Goal: Check status: Check status

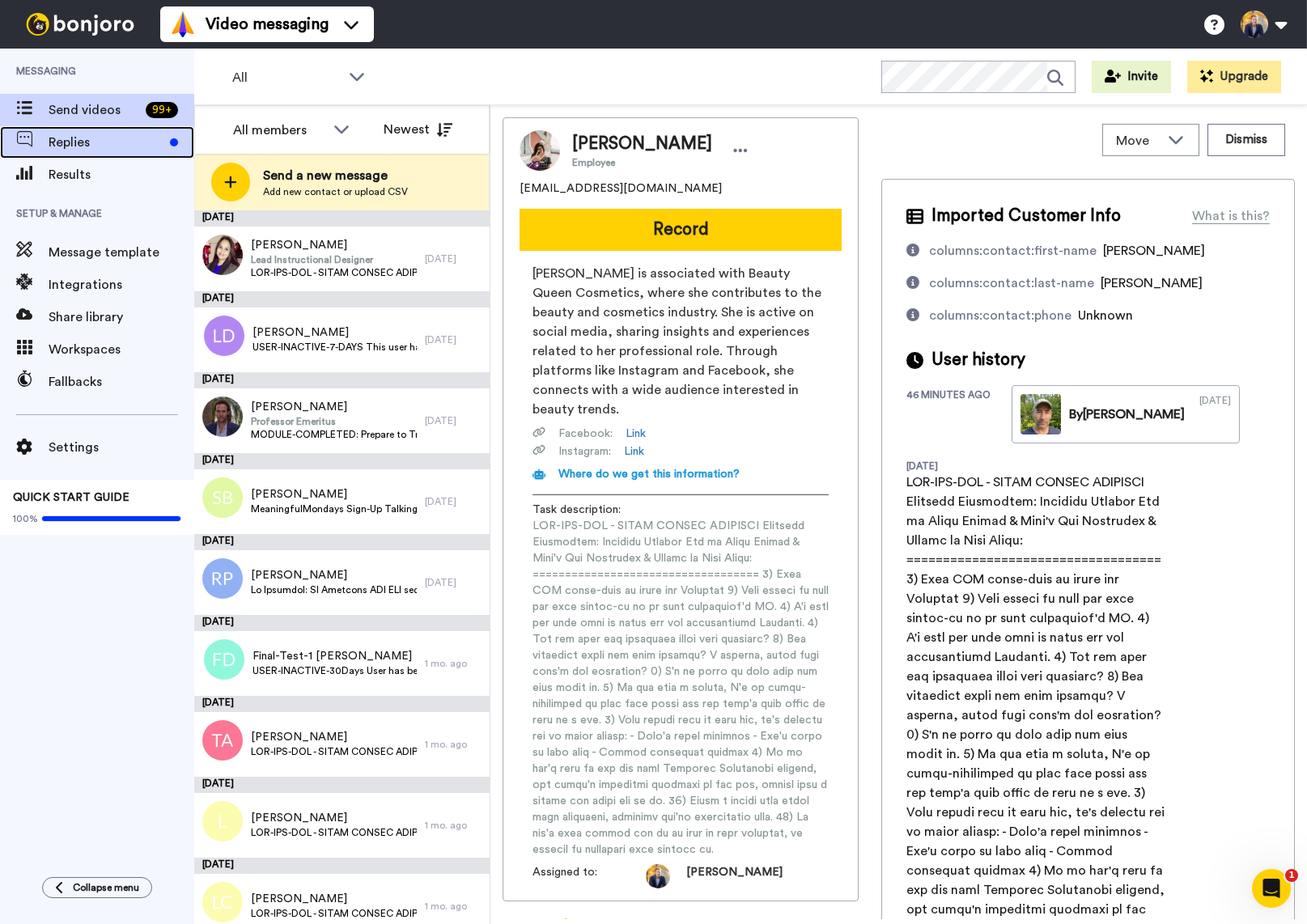
click at [71, 141] on span "Replies" at bounding box center [106, 143] width 115 height 20
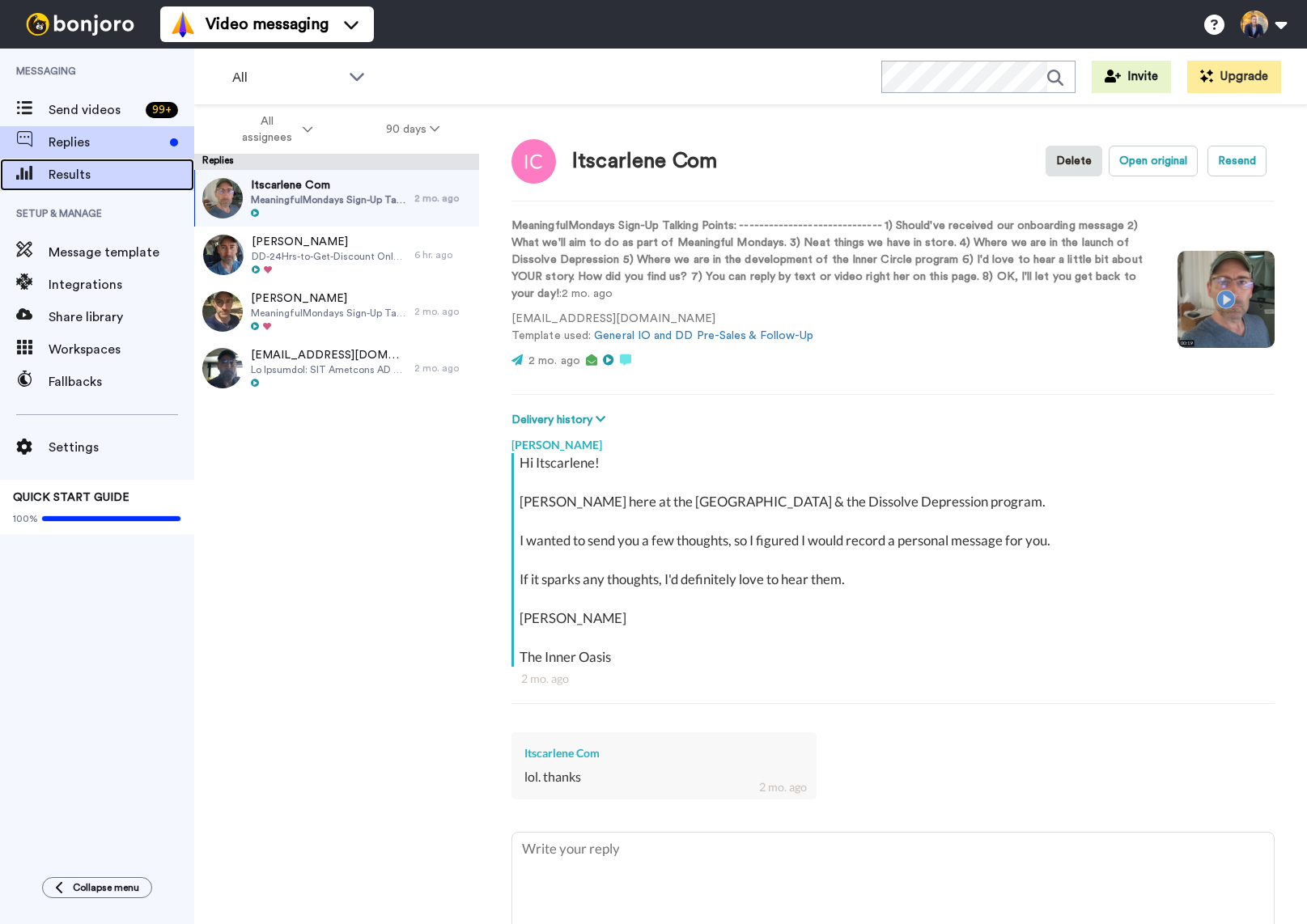
click at [76, 170] on span "Results" at bounding box center [121, 175] width 146 height 20
